Goal: Transaction & Acquisition: Purchase product/service

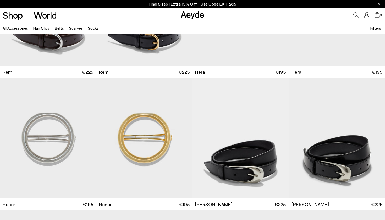
scroll to position [337, 0]
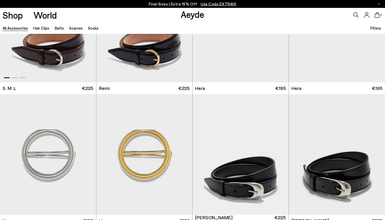
click at [69, 53] on img "1 / 3" at bounding box center [48, 22] width 96 height 121
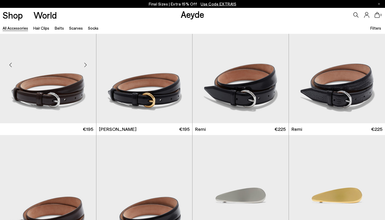
scroll to position [160, 0]
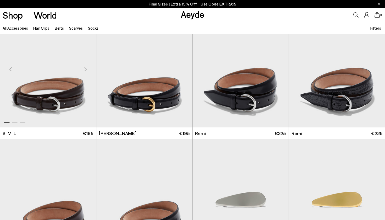
click at [68, 93] on img "1 / 3" at bounding box center [48, 67] width 96 height 121
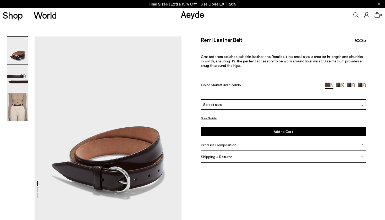
click at [20, 112] on img at bounding box center [17, 106] width 20 height 27
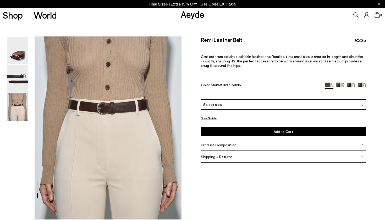
scroll to position [417, 0]
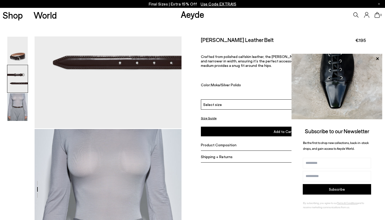
scroll to position [337, 1]
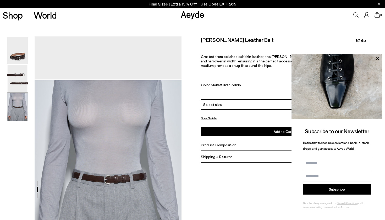
click at [215, 139] on div "Product Composition" at bounding box center [283, 145] width 165 height 12
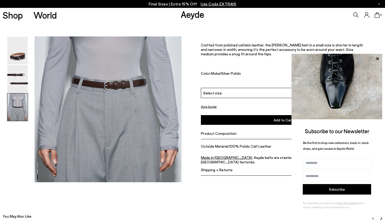
scroll to position [461, 1]
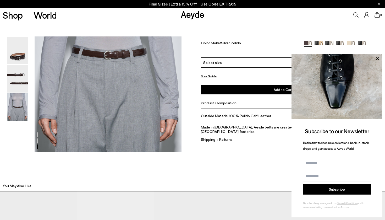
click at [377, 54] on img at bounding box center [336, 86] width 91 height 65
click at [377, 56] on icon at bounding box center [377, 58] width 7 height 7
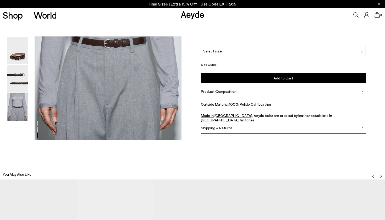
click at [283, 128] on div "Shipping + Returns" at bounding box center [283, 128] width 165 height 12
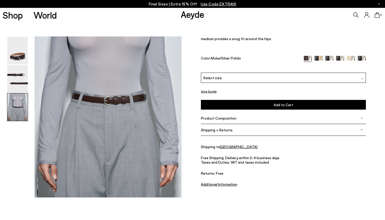
scroll to position [415, 1]
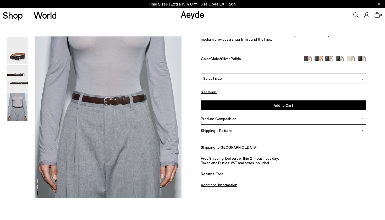
click at [240, 119] on div "Product Composition" at bounding box center [283, 119] width 165 height 12
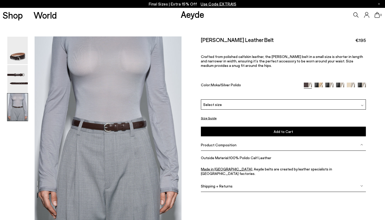
scroll to position [385, 0]
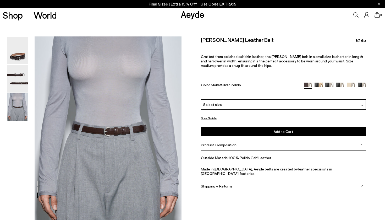
click at [17, 73] on img at bounding box center [17, 78] width 20 height 27
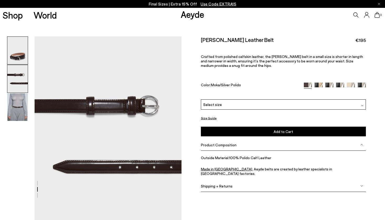
click at [21, 48] on img at bounding box center [17, 50] width 20 height 27
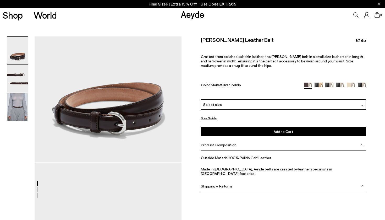
scroll to position [0, 0]
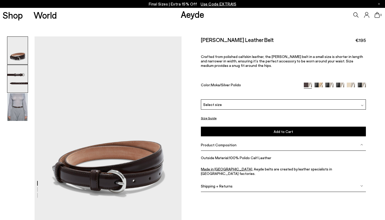
click at [25, 73] on img at bounding box center [17, 78] width 20 height 27
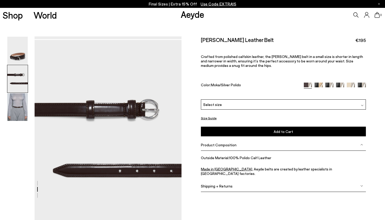
scroll to position [184, 0]
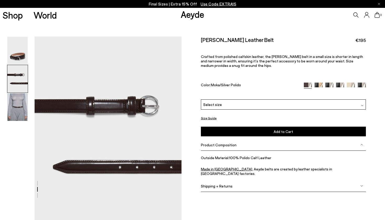
click at [127, 100] on div at bounding box center [90, 140] width 181 height 577
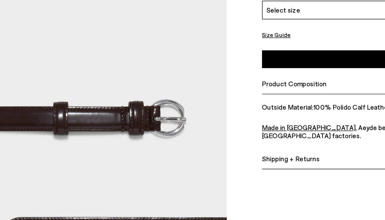
scroll to position [167, 0]
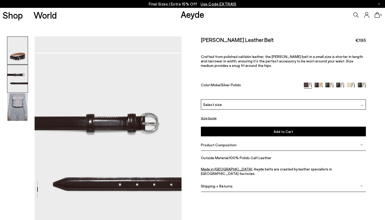
click at [19, 46] on img at bounding box center [17, 50] width 20 height 27
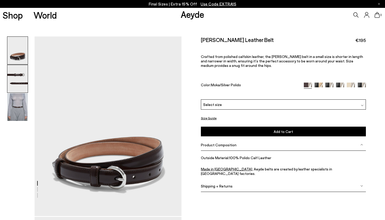
scroll to position [0, 0]
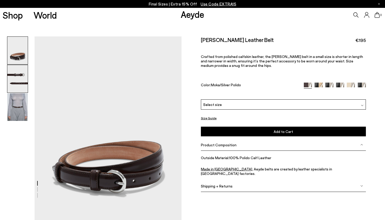
click at [21, 85] on img at bounding box center [17, 78] width 20 height 27
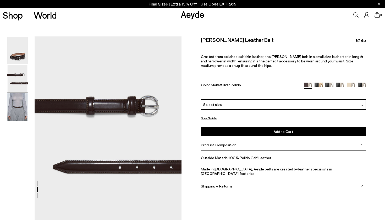
click at [24, 116] on img at bounding box center [17, 106] width 20 height 27
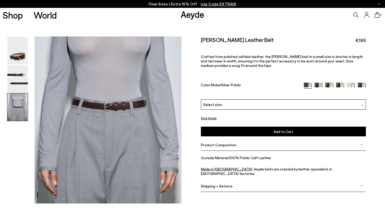
scroll to position [417, 0]
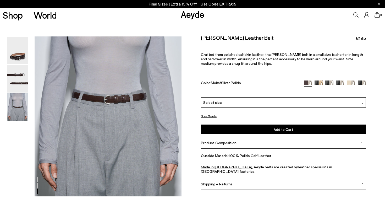
drag, startPoint x: 200, startPoint y: 38, endPoint x: 262, endPoint y: 36, distance: 62.1
click at [263, 37] on div "Size Guide Belt Shoes Belt Chart ** ** Belt size (S/M/L) Belt tail ( 15cm ) S M…" at bounding box center [282, 115] width 203 height 162
copy h2 "[PERSON_NAME] Leather Belt"
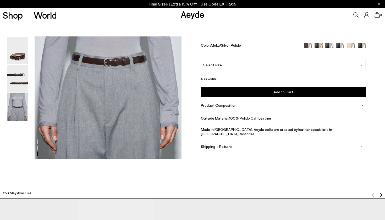
scroll to position [427, 0]
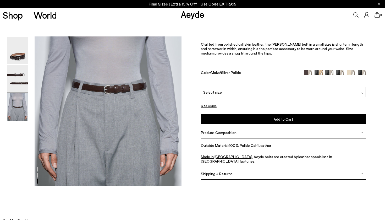
click at [21, 73] on img at bounding box center [17, 78] width 20 height 27
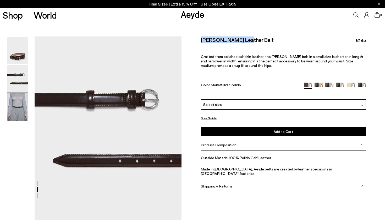
scroll to position [184, 0]
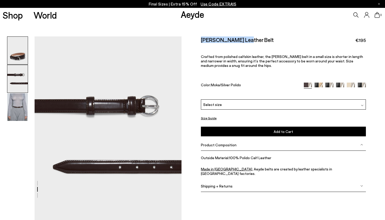
click at [14, 53] on img at bounding box center [17, 50] width 20 height 27
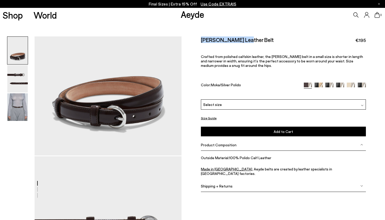
scroll to position [0, 0]
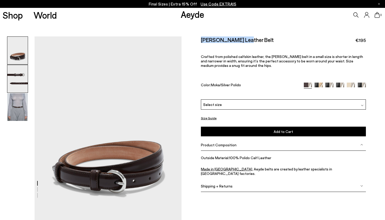
click at [10, 78] on img at bounding box center [17, 78] width 20 height 27
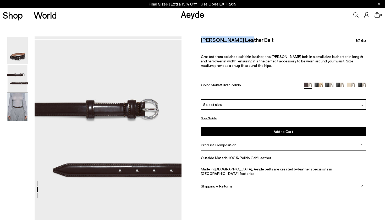
scroll to position [184, 0]
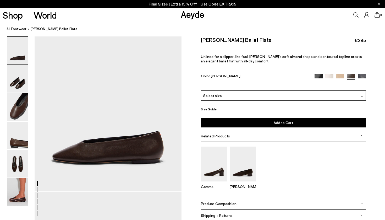
scroll to position [29, 0]
click at [23, 99] on img at bounding box center [17, 106] width 20 height 27
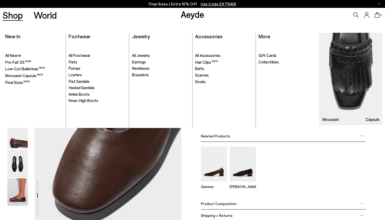
click at [18, 18] on link "Shop" at bounding box center [13, 14] width 20 height 9
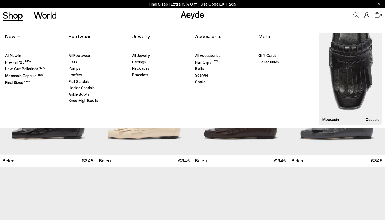
click at [202, 68] on span "Belts" at bounding box center [199, 68] width 9 height 5
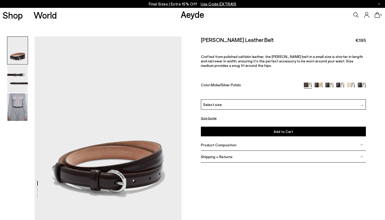
click at [283, 99] on div "Select size" at bounding box center [283, 104] width 165 height 10
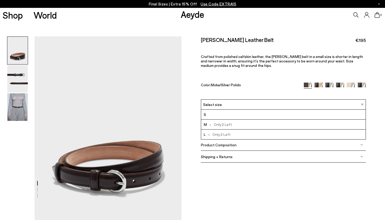
click at [249, 150] on div "Size Guide Belt Shoes Belt Chart ** ** Belt size (S/M/L) Belt tail ( 15cm ) S M…" at bounding box center [282, 102] width 203 height 133
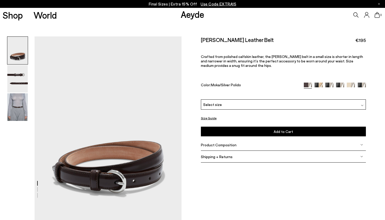
click at [212, 115] on button "Size Guide" at bounding box center [209, 118] width 16 height 7
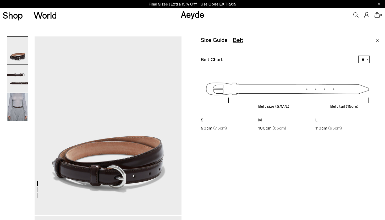
scroll to position [6, 19]
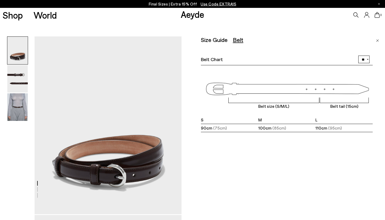
click at [376, 41] on img "Close" at bounding box center [377, 40] width 3 height 3
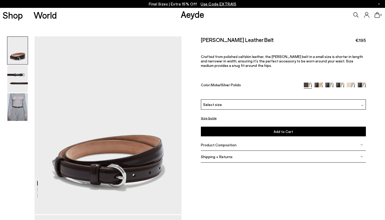
click at [328, 99] on div "Select size" at bounding box center [283, 104] width 165 height 10
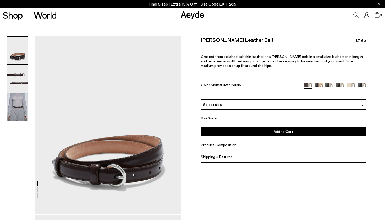
click at [201, 115] on button "Size Guide" at bounding box center [209, 118] width 16 height 7
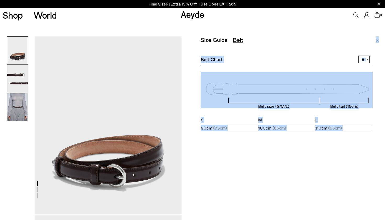
click at [378, 37] on div "Size Guide Belt Shoes Belt Chart ** ** Belt size (S/M/L) Belt tail ( 15cm ) S M" at bounding box center [293, 146] width 184 height 220
click at [376, 39] on img "Close" at bounding box center [377, 40] width 3 height 3
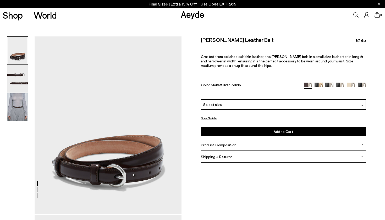
click at [252, 99] on div "Select size" at bounding box center [283, 104] width 165 height 10
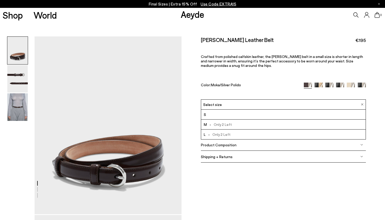
click at [228, 119] on li "M - Only 2 Left" at bounding box center [283, 124] width 164 height 10
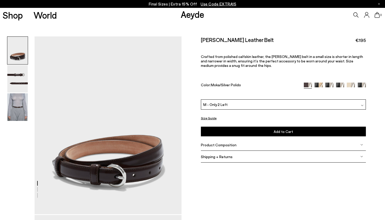
click at [228, 126] on button "Add to Cart Select a Size First" at bounding box center [283, 131] width 165 height 10
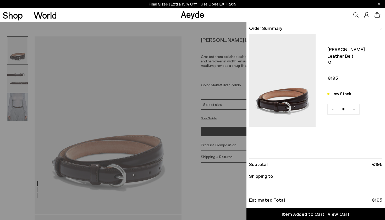
click at [319, 215] on div "Item Added to Cart" at bounding box center [303, 213] width 43 height 7
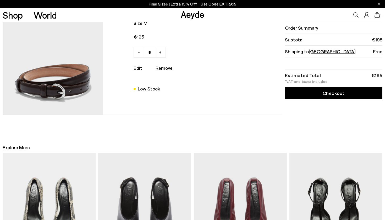
scroll to position [32, 0]
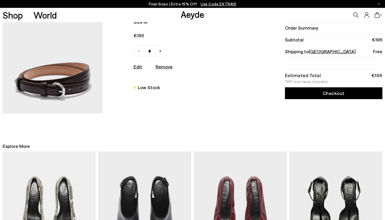
click at [305, 90] on link "Checkout" at bounding box center [333, 93] width 97 height 12
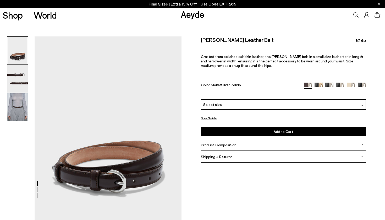
click at [25, 77] on img at bounding box center [17, 78] width 20 height 27
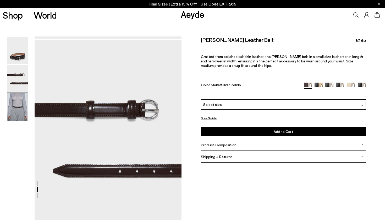
scroll to position [184, 0]
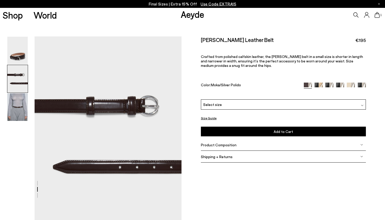
click at [226, 142] on span "Product Composition" at bounding box center [219, 144] width 36 height 4
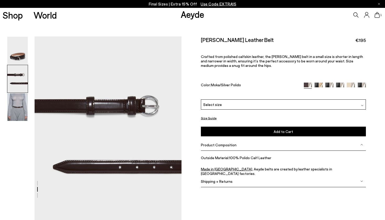
click at [249, 175] on div "Shipping + Returns" at bounding box center [283, 181] width 165 height 12
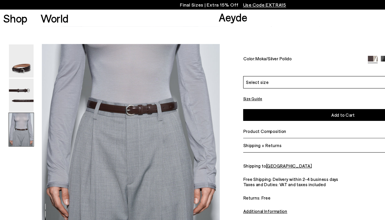
scroll to position [424, 3]
